Goal: Check status: Check status

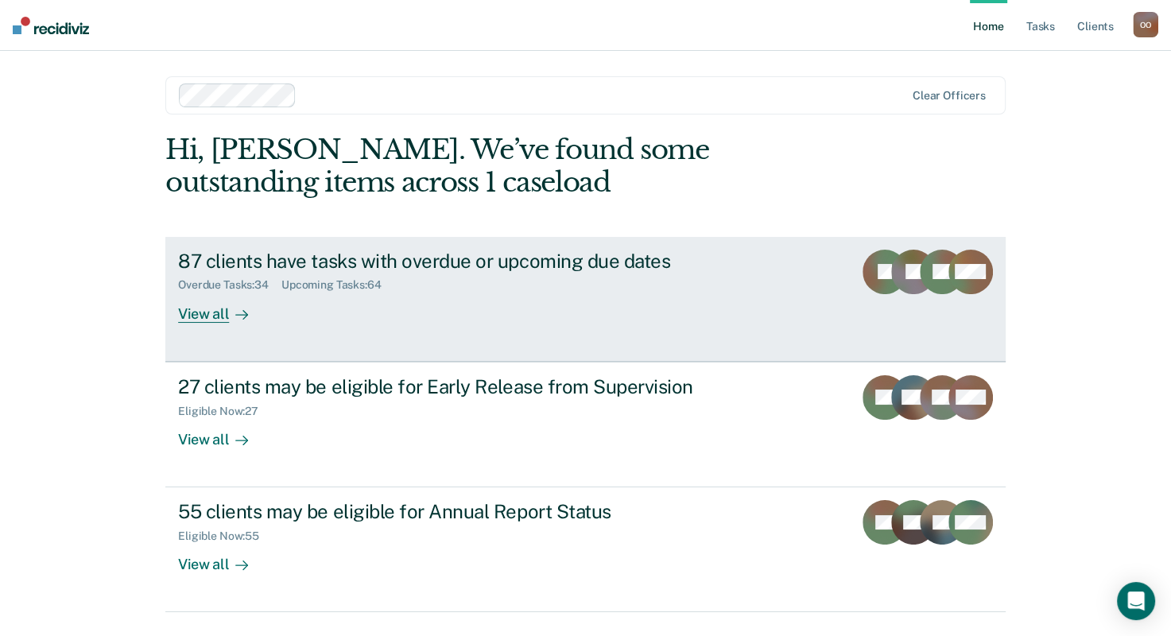
click at [237, 310] on icon at bounding box center [241, 314] width 13 height 13
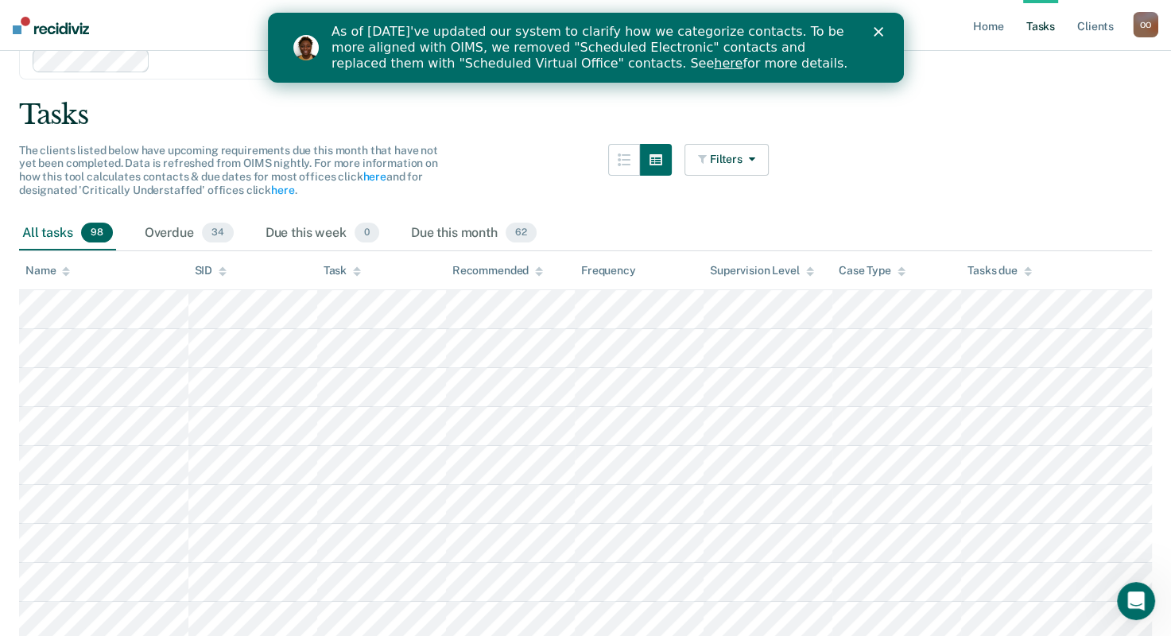
scroll to position [59, 0]
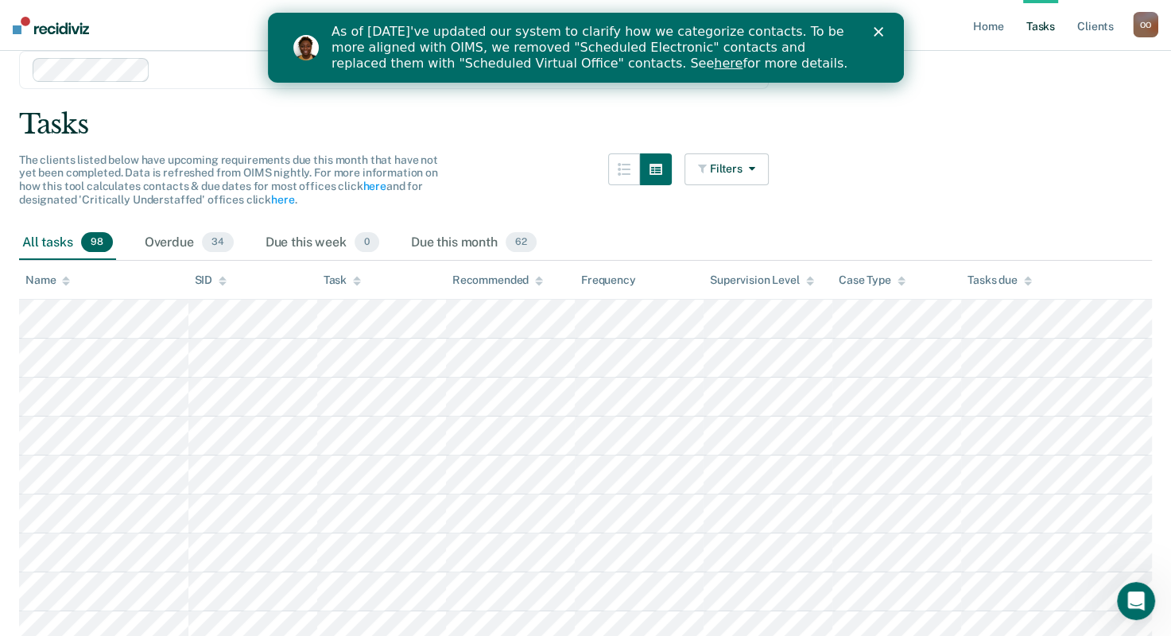
click at [882, 32] on div "Close" at bounding box center [881, 32] width 16 height 10
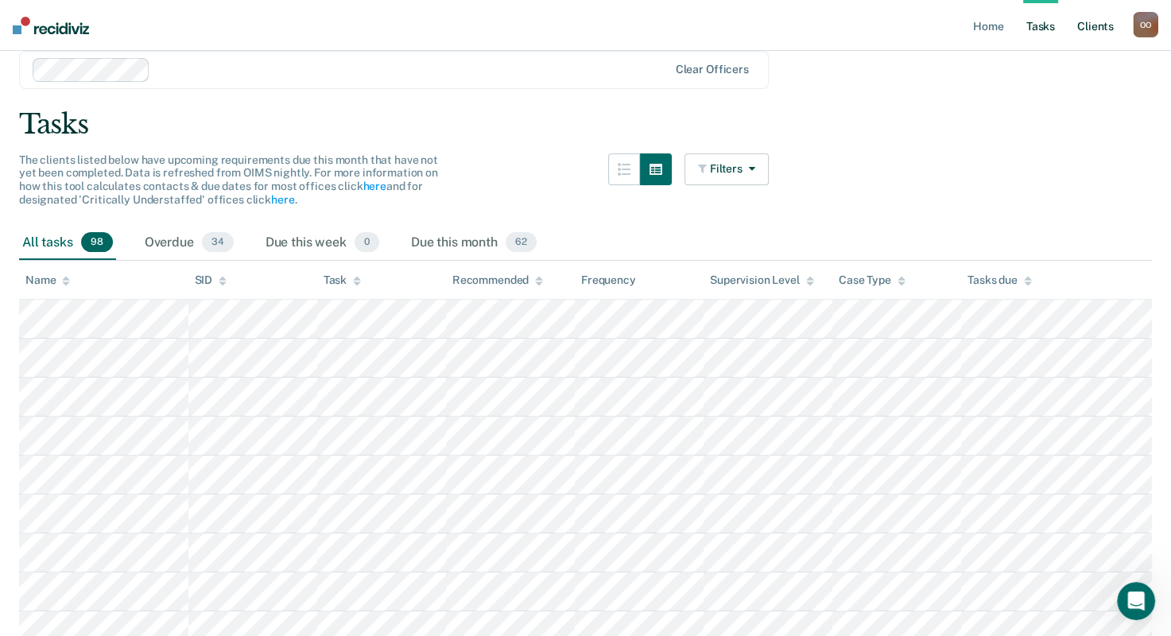
click at [1090, 28] on link "Client s" at bounding box center [1095, 25] width 43 height 51
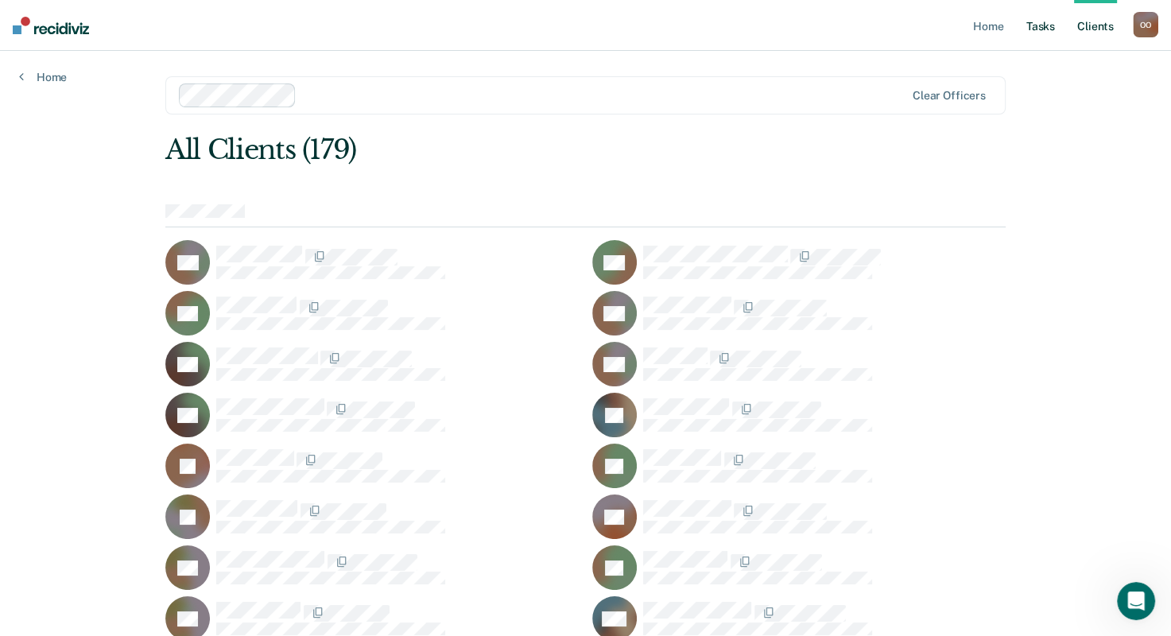
click at [1046, 29] on link "Tasks" at bounding box center [1040, 25] width 35 height 51
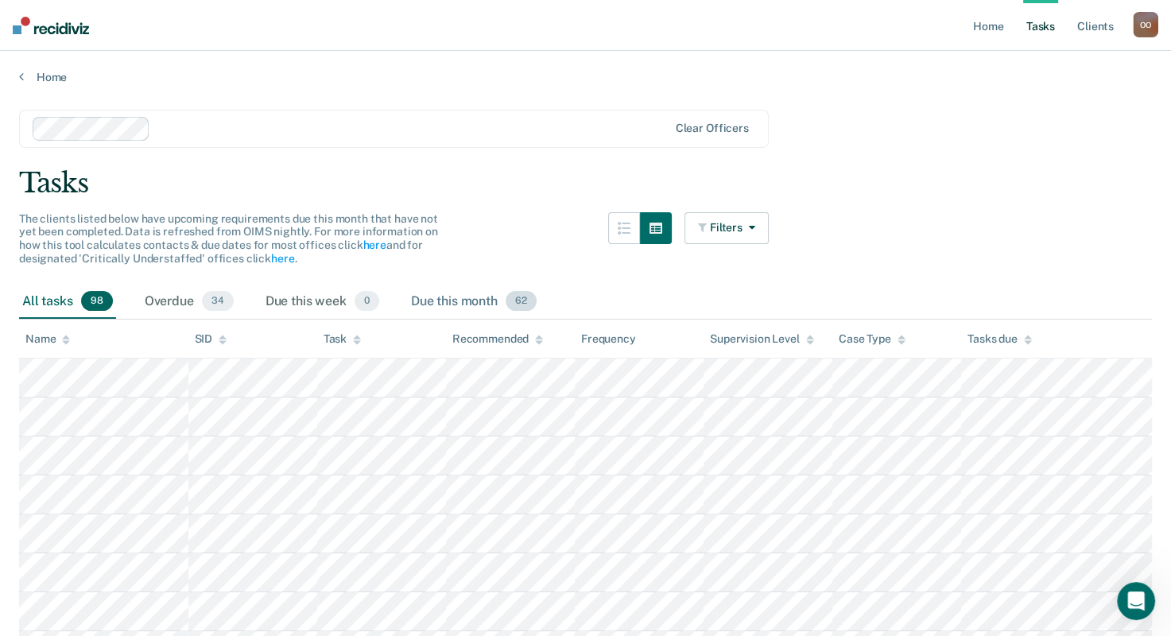
click at [520, 303] on span "62" at bounding box center [520, 301] width 31 height 21
click at [755, 225] on icon "button" at bounding box center [748, 227] width 13 height 11
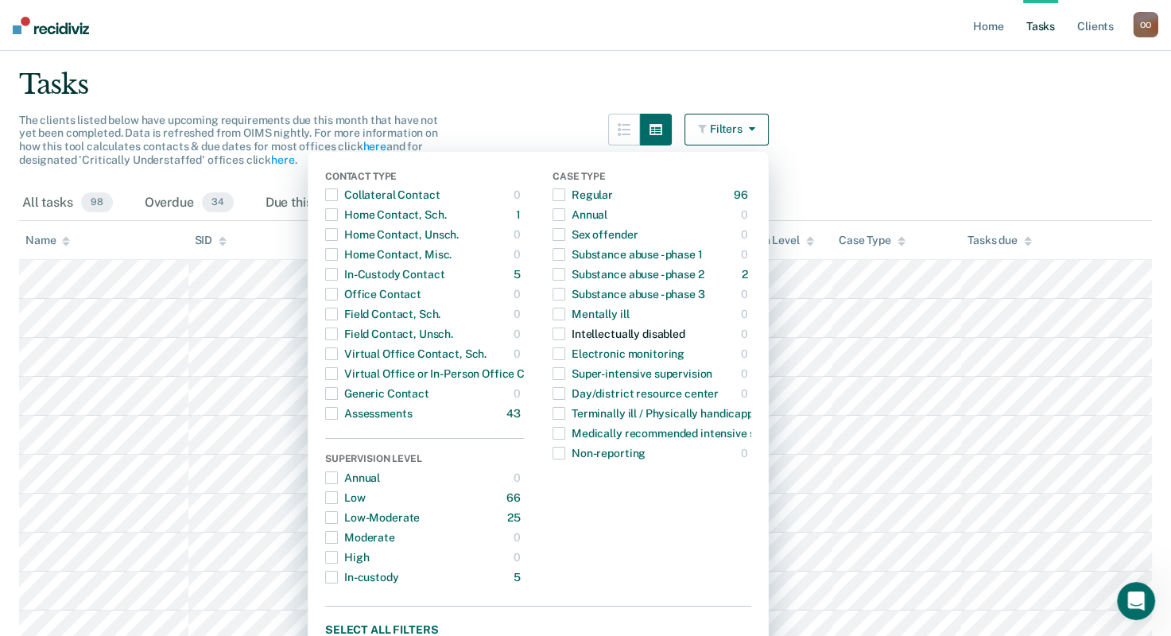
scroll to position [110, 0]
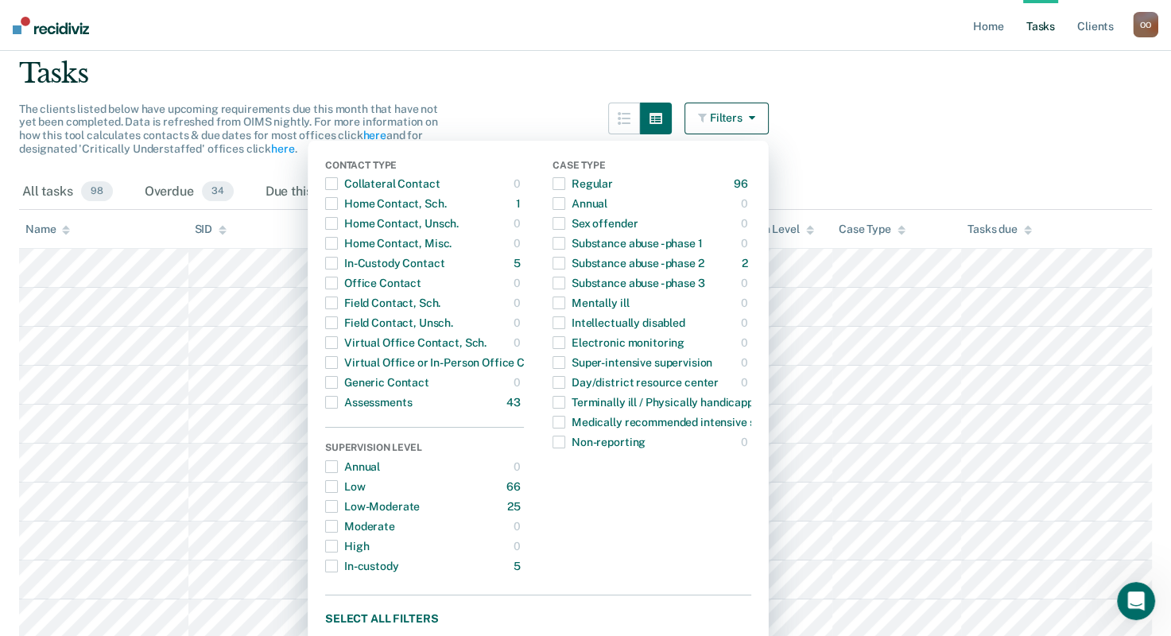
click at [755, 118] on icon "button" at bounding box center [748, 117] width 13 height 11
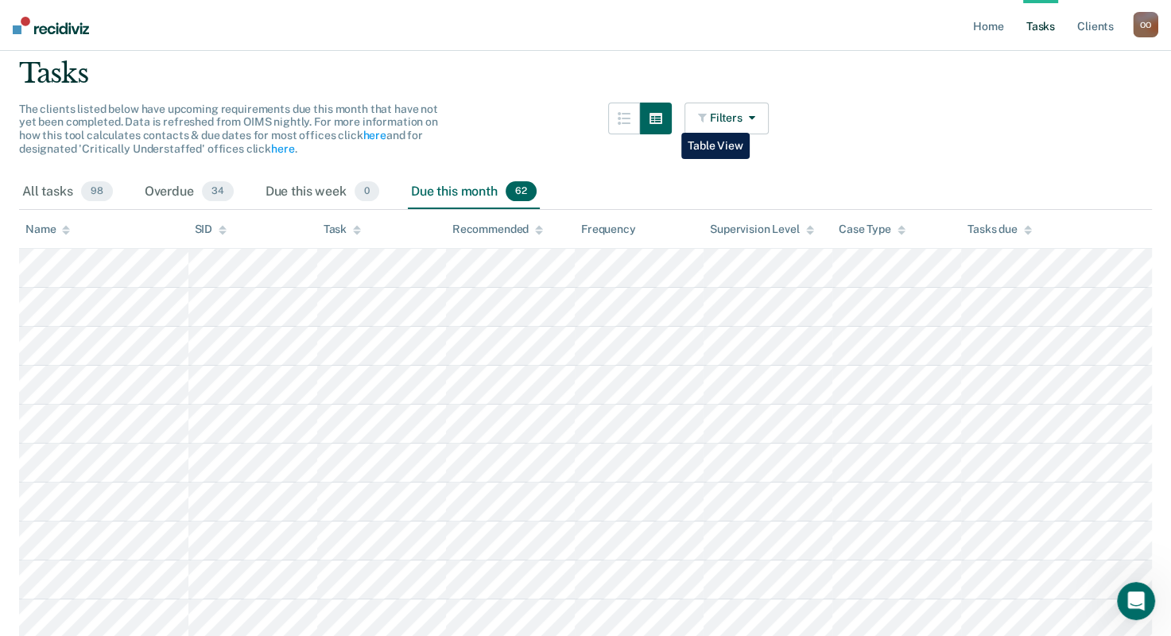
click at [662, 121] on icon "button" at bounding box center [655, 118] width 13 height 11
click at [662, 116] on icon "button" at bounding box center [655, 118] width 13 height 11
click at [630, 112] on icon "button" at bounding box center [623, 118] width 13 height 13
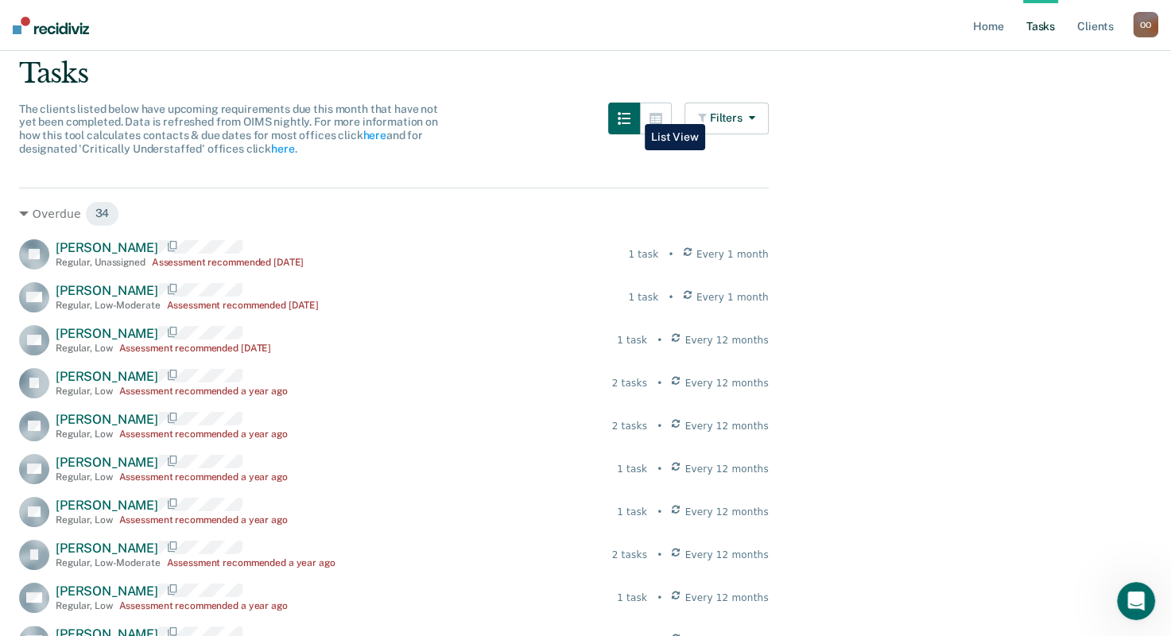
click at [630, 112] on icon "button" at bounding box center [623, 118] width 13 height 13
click at [661, 114] on icon "button" at bounding box center [655, 118] width 13 height 11
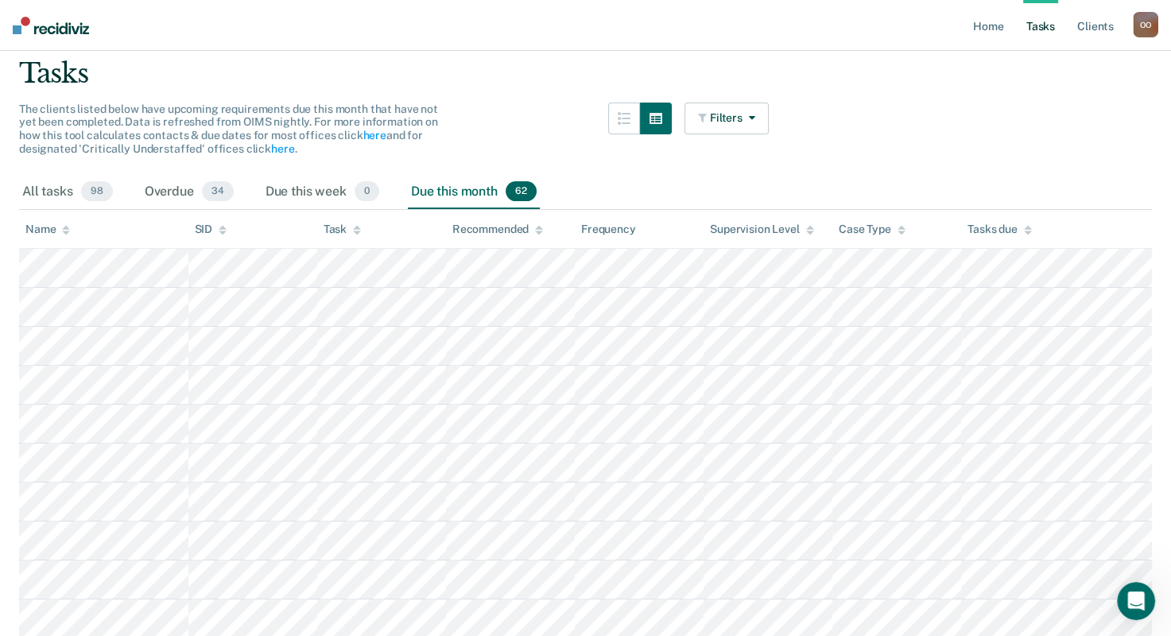
click at [1032, 27] on link "Tasks" at bounding box center [1040, 25] width 35 height 51
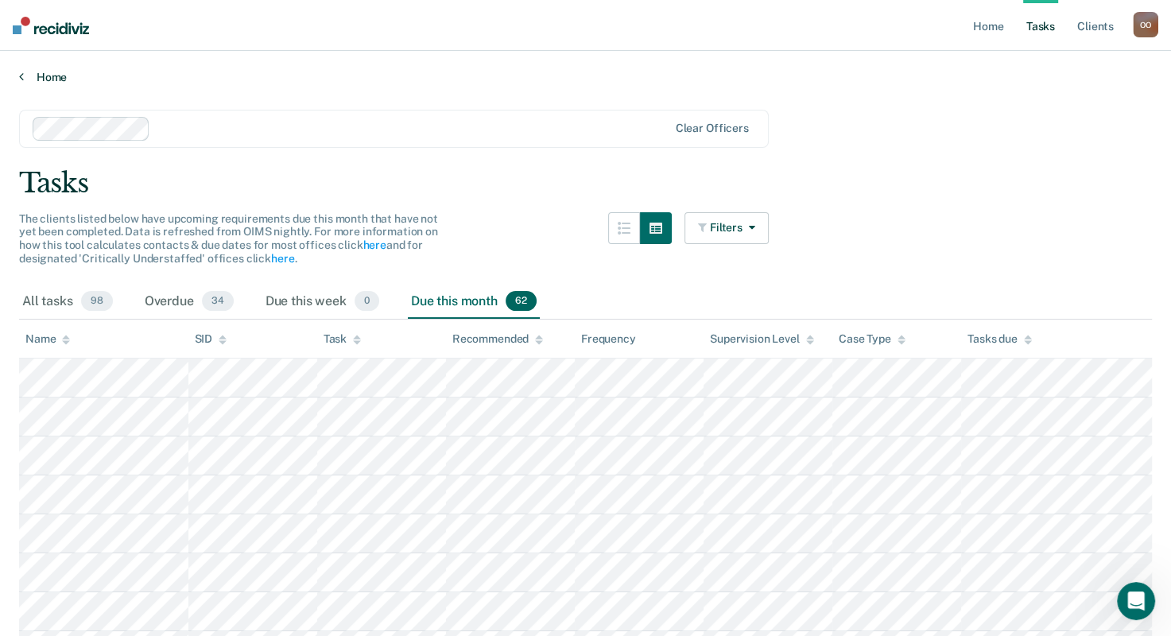
click at [22, 77] on icon at bounding box center [21, 76] width 5 height 13
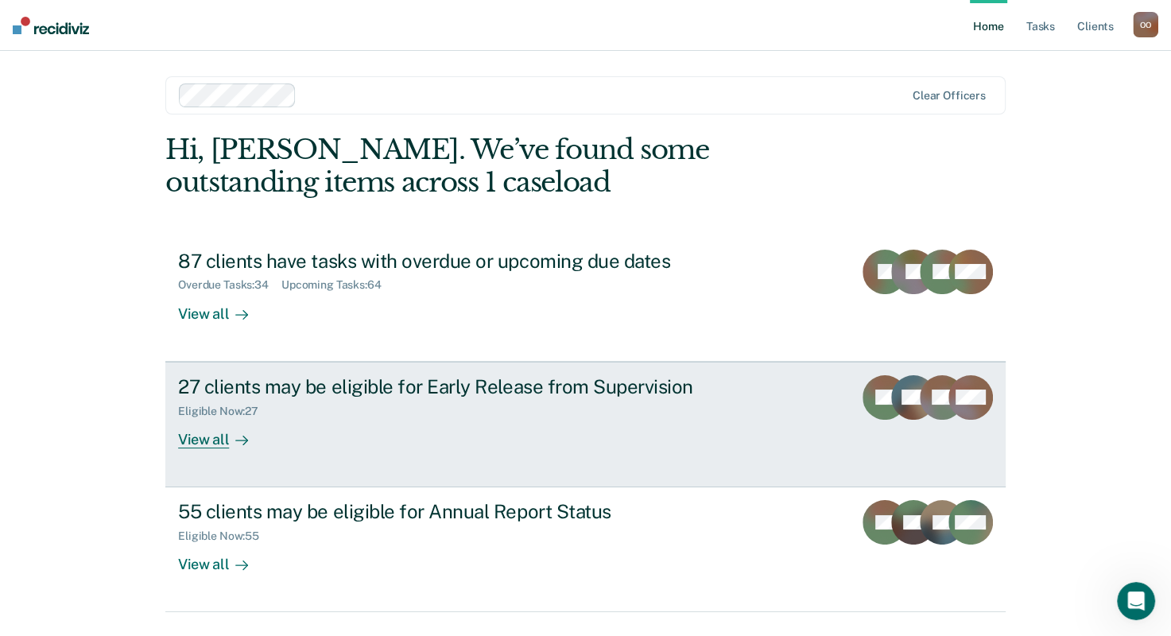
click at [199, 439] on div "View all" at bounding box center [222, 432] width 89 height 31
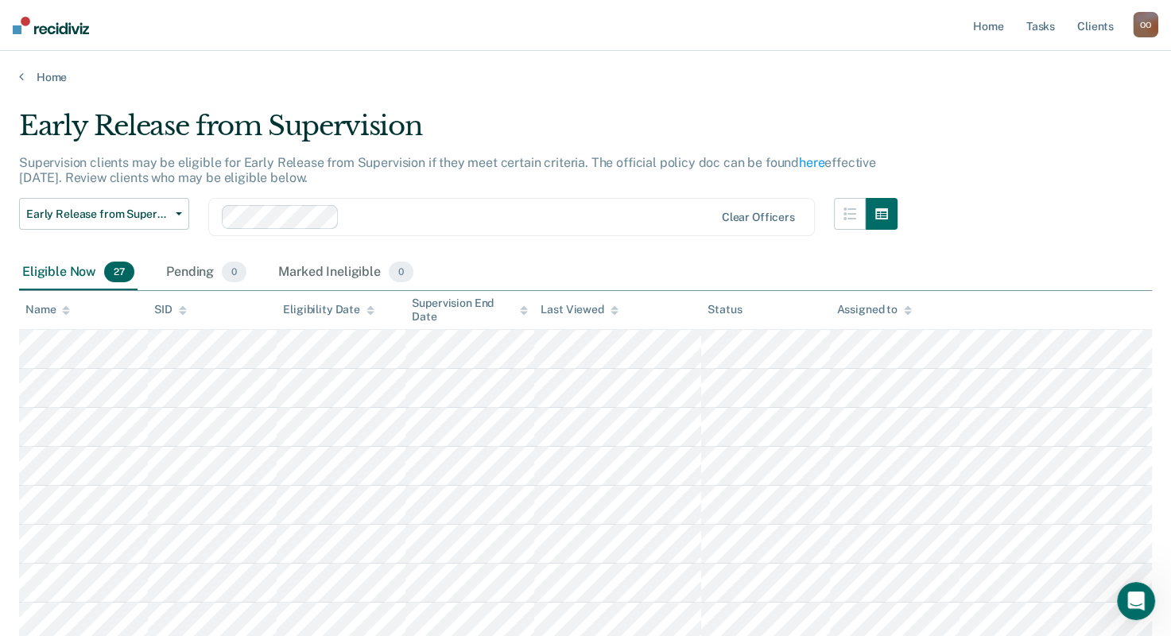
click at [62, 269] on div "Eligible Now 27" at bounding box center [78, 272] width 118 height 35
click at [180, 212] on icon "button" at bounding box center [179, 213] width 6 height 3
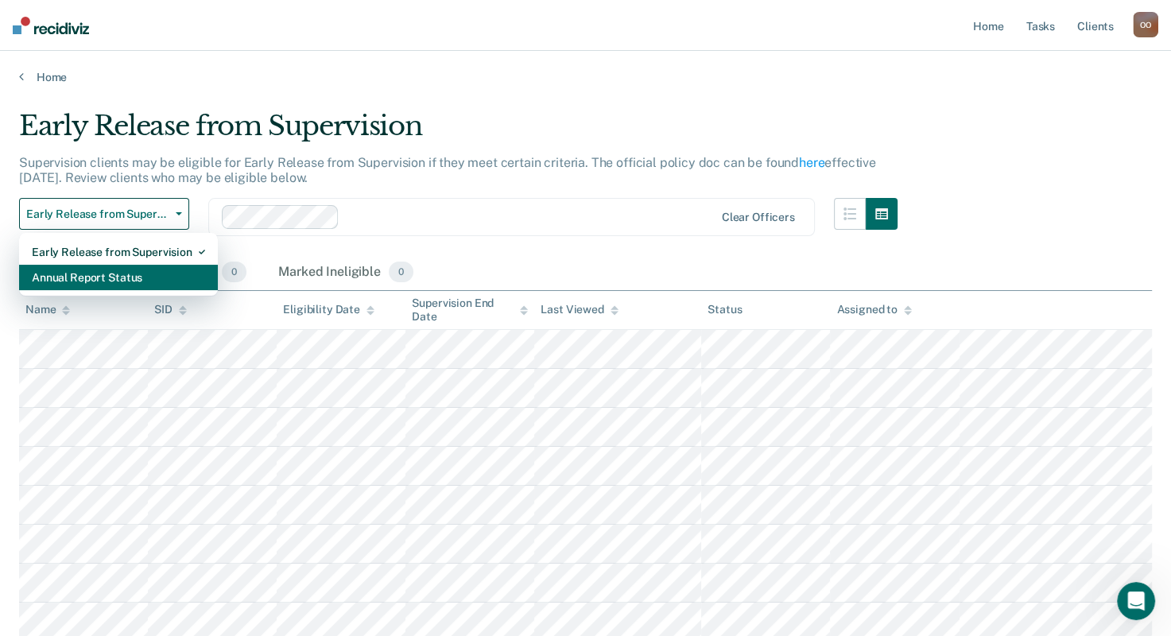
click at [102, 274] on div "Annual Report Status" at bounding box center [118, 277] width 173 height 25
